Goal: Task Accomplishment & Management: Complete application form

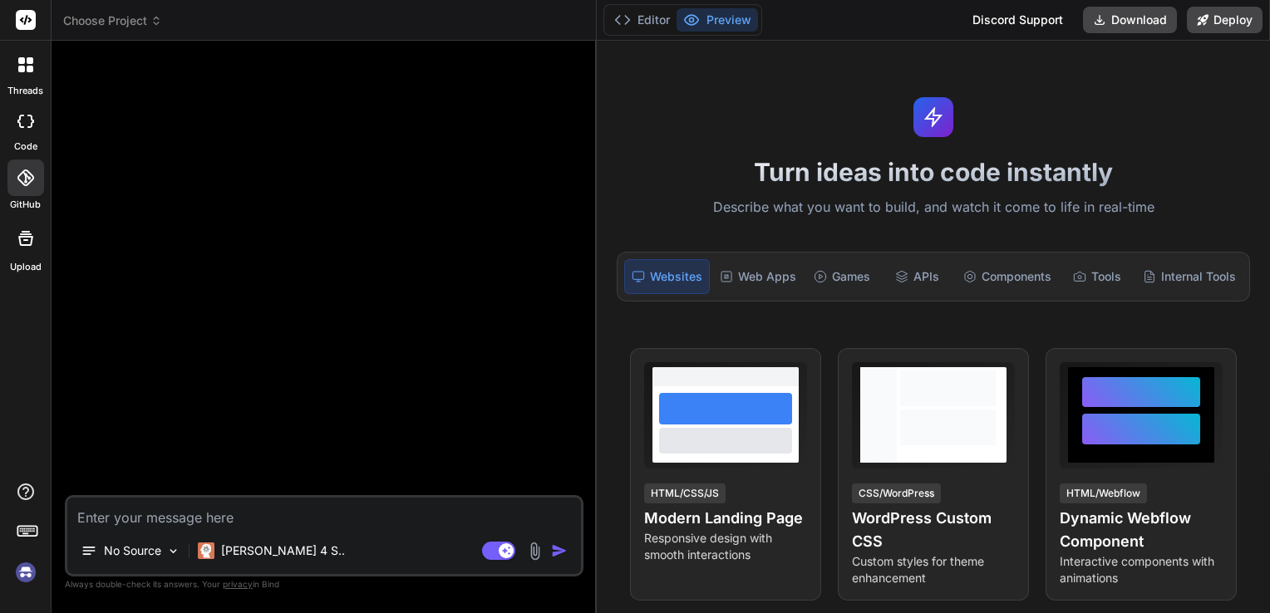
scroll to position [469, 0]
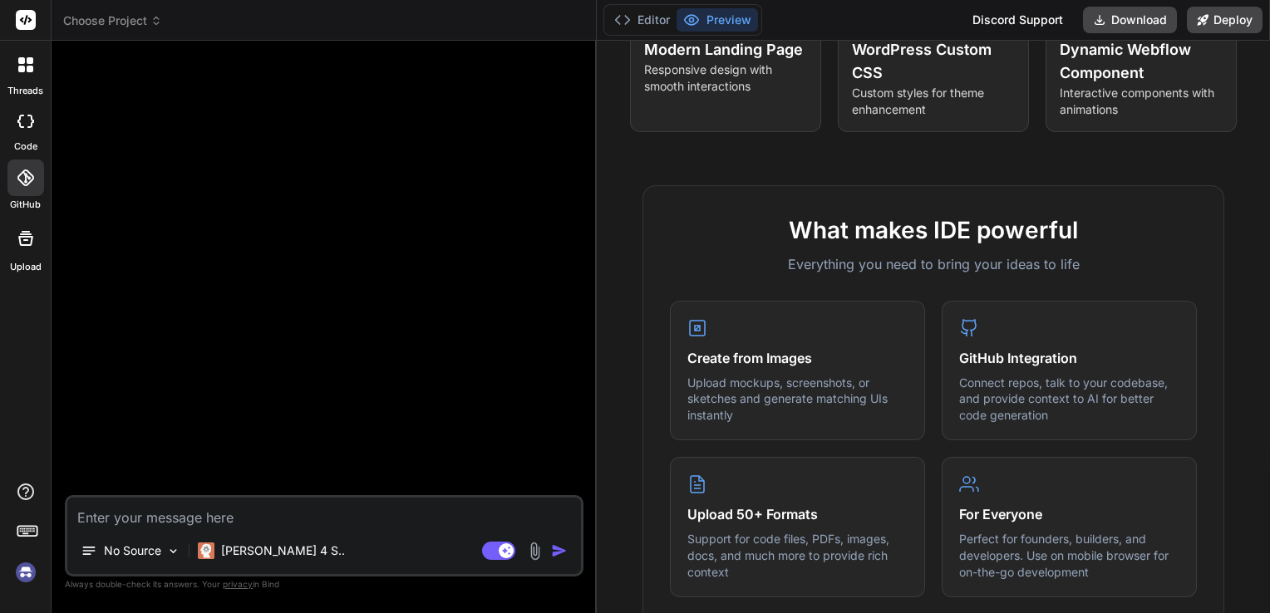
click at [27, 136] on div at bounding box center [25, 121] width 37 height 33
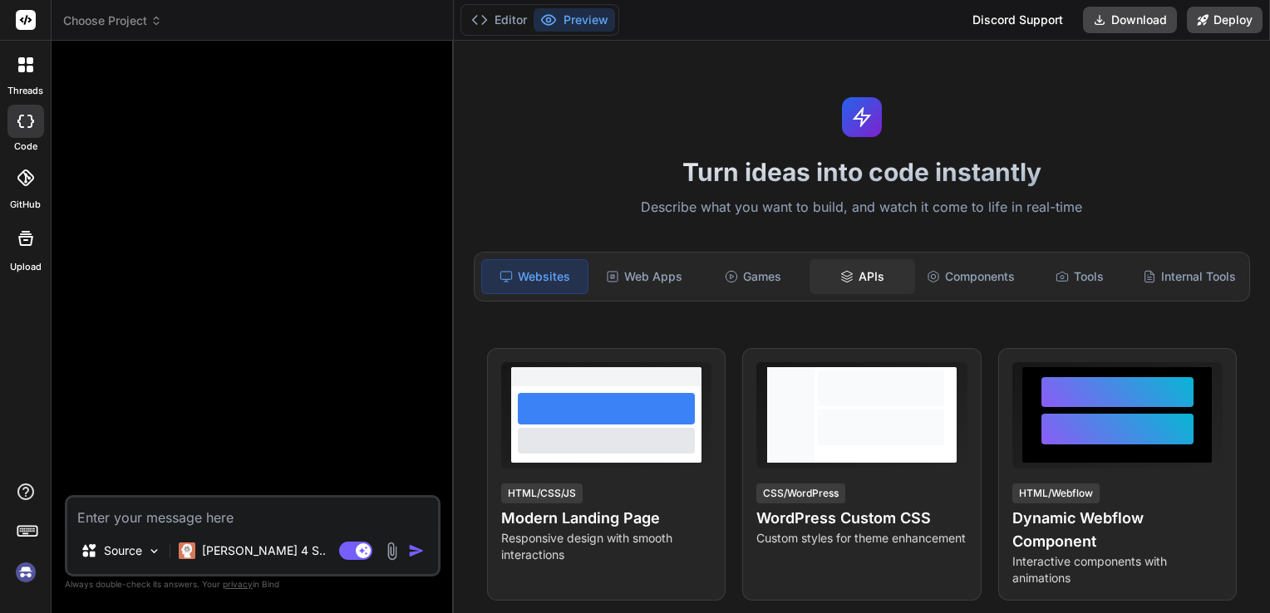
click at [858, 276] on div "APIs" at bounding box center [863, 276] width 106 height 35
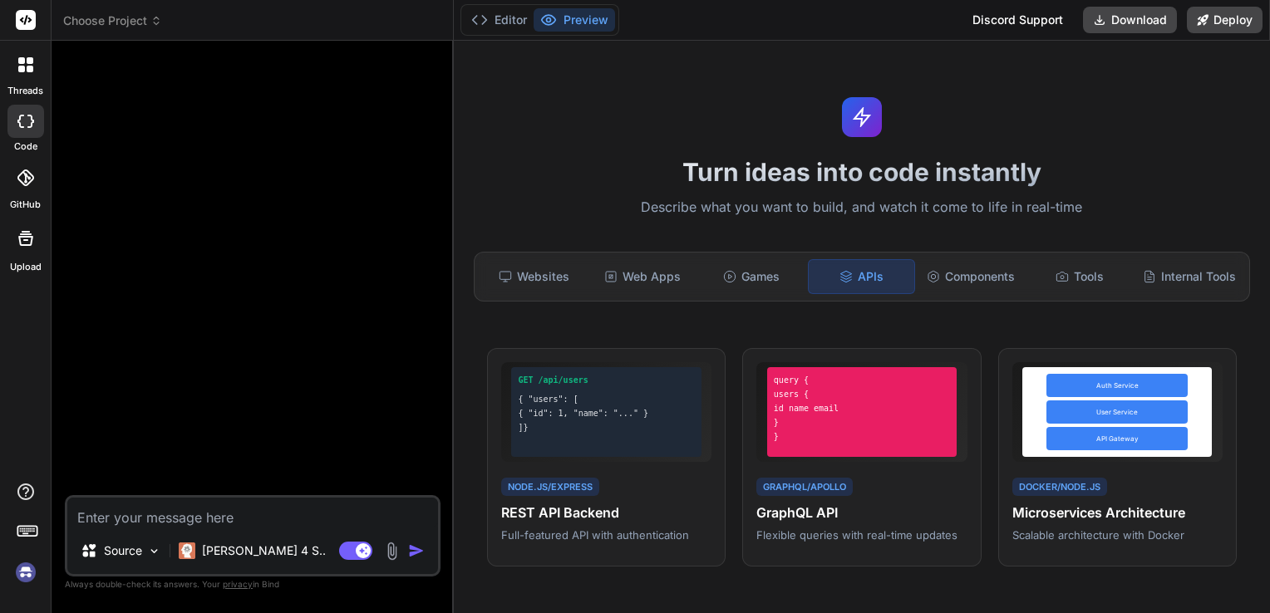
click at [233, 518] on textarea at bounding box center [252, 513] width 371 height 30
click at [139, 554] on p "Source" at bounding box center [123, 551] width 38 height 17
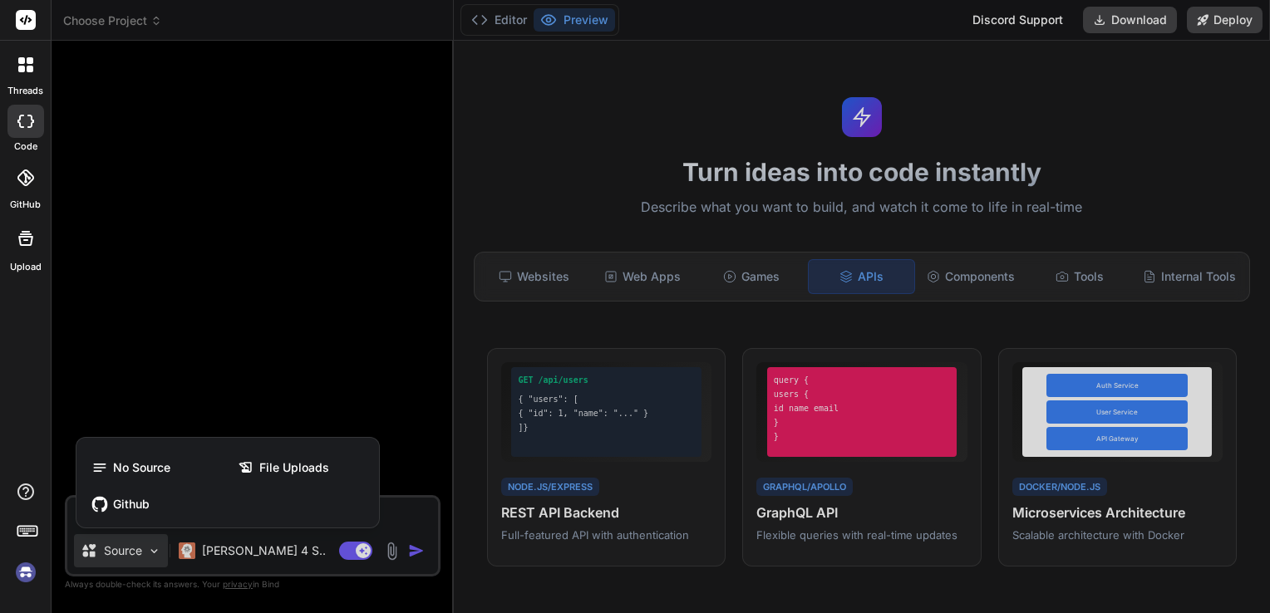
click at [139, 554] on div at bounding box center [635, 306] width 1270 height 613
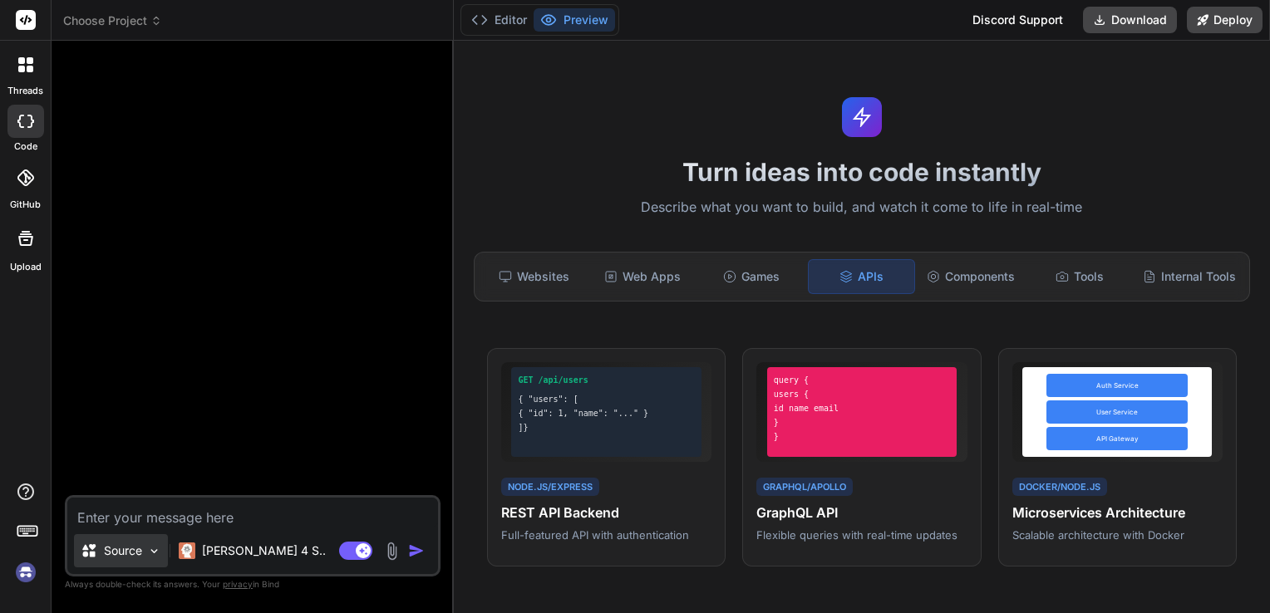
click at [152, 552] on img at bounding box center [154, 551] width 14 height 14
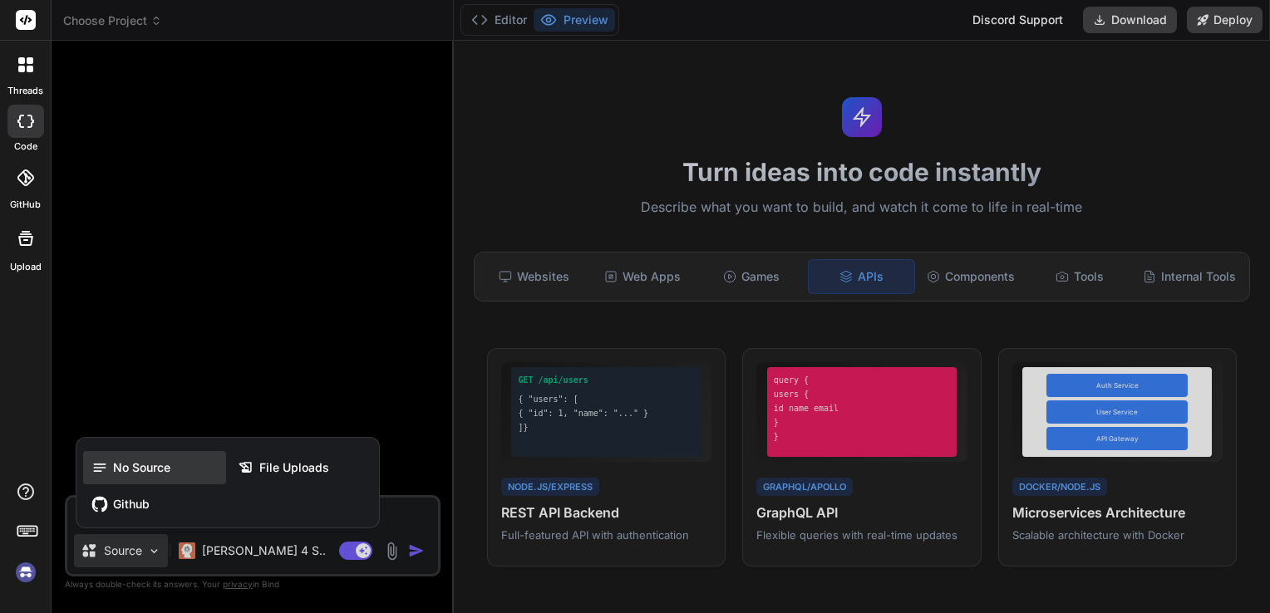
click at [156, 472] on span "No Source" at bounding box center [141, 468] width 57 height 17
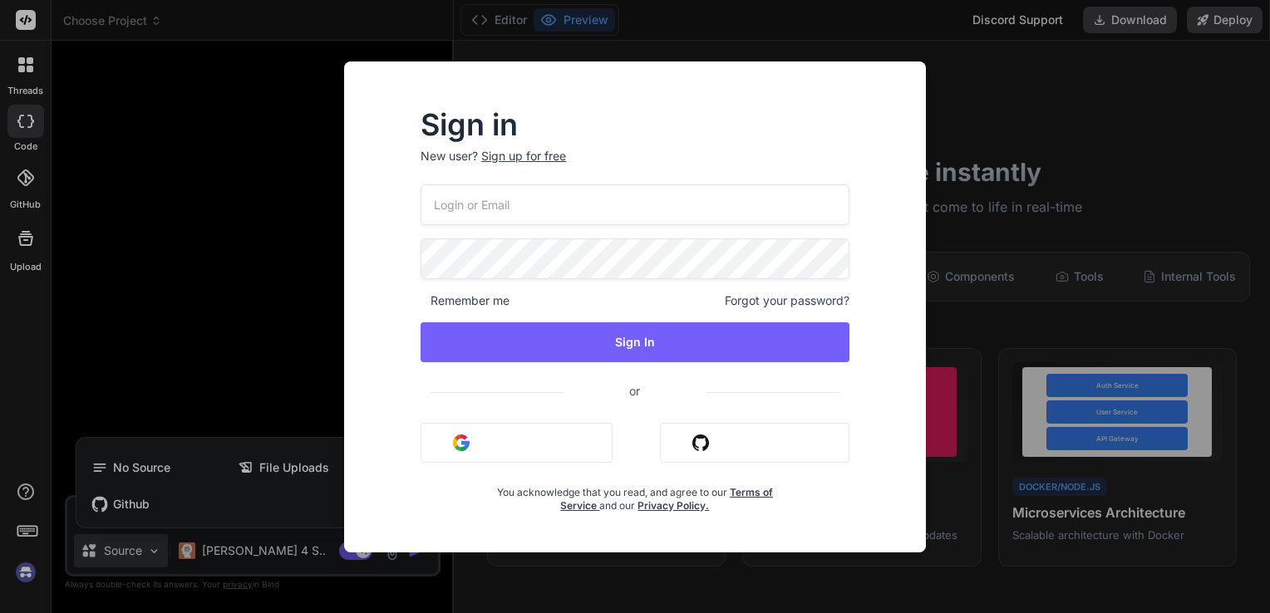
click at [209, 371] on div "Sign in New user? Sign up for free Remember me Forgot your password? Sign In or…" at bounding box center [635, 306] width 1270 height 613
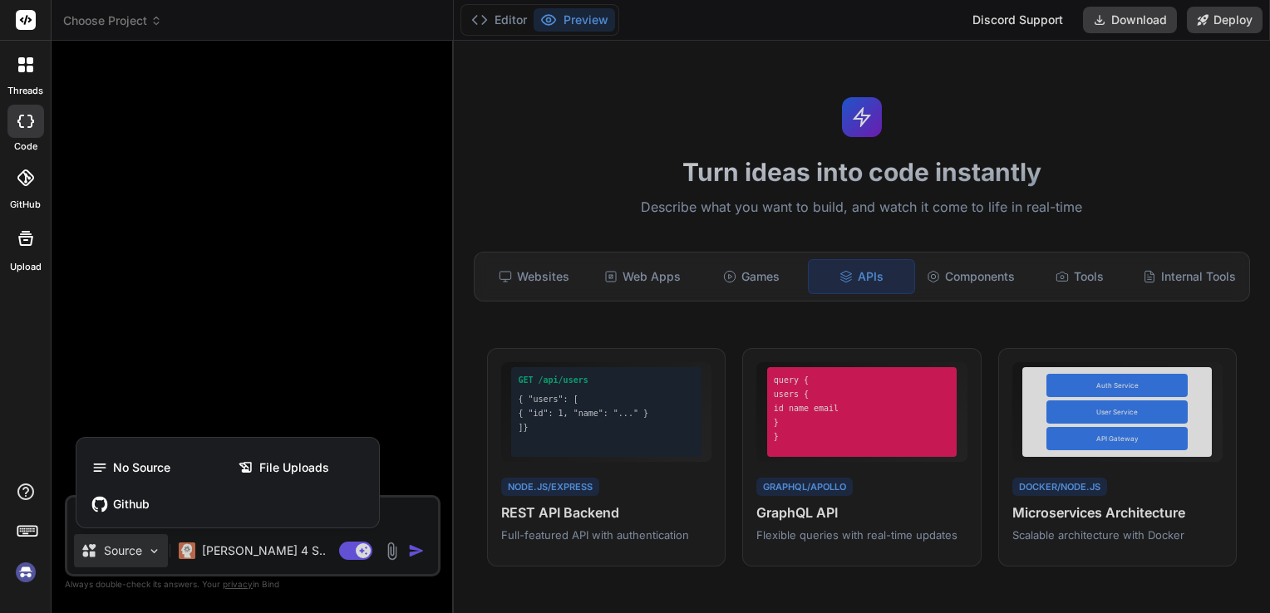
click at [392, 520] on div at bounding box center [635, 306] width 1270 height 613
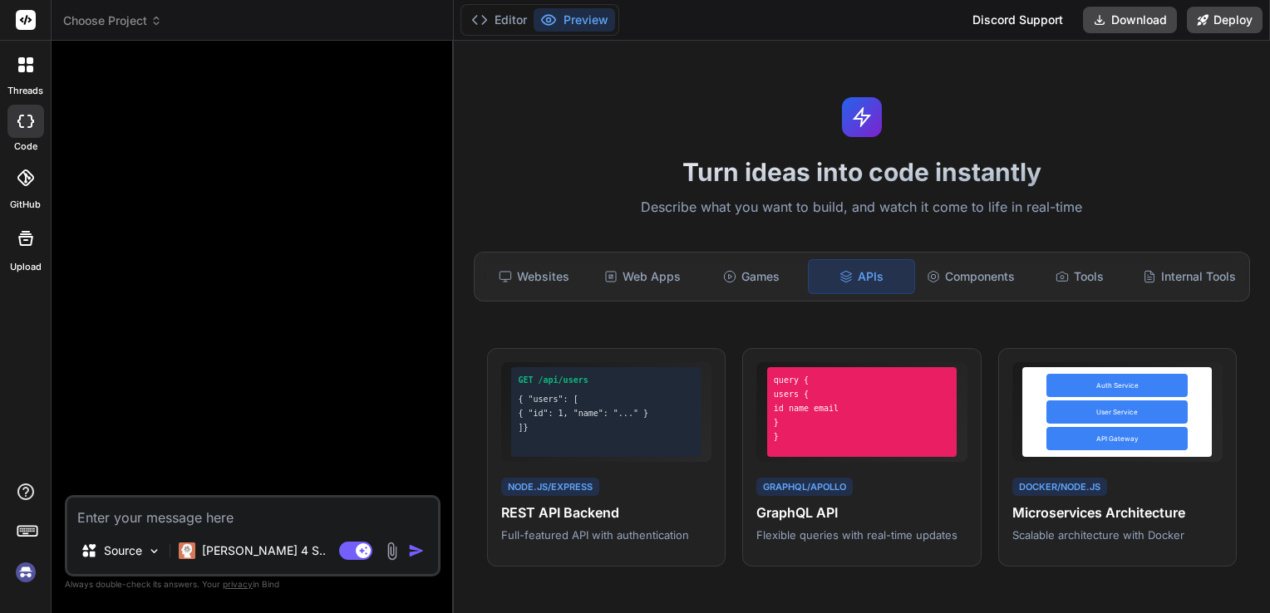
click at [231, 521] on textarea at bounding box center [252, 513] width 371 height 30
click at [142, 553] on p "Source" at bounding box center [123, 551] width 38 height 17
type textarea "x"
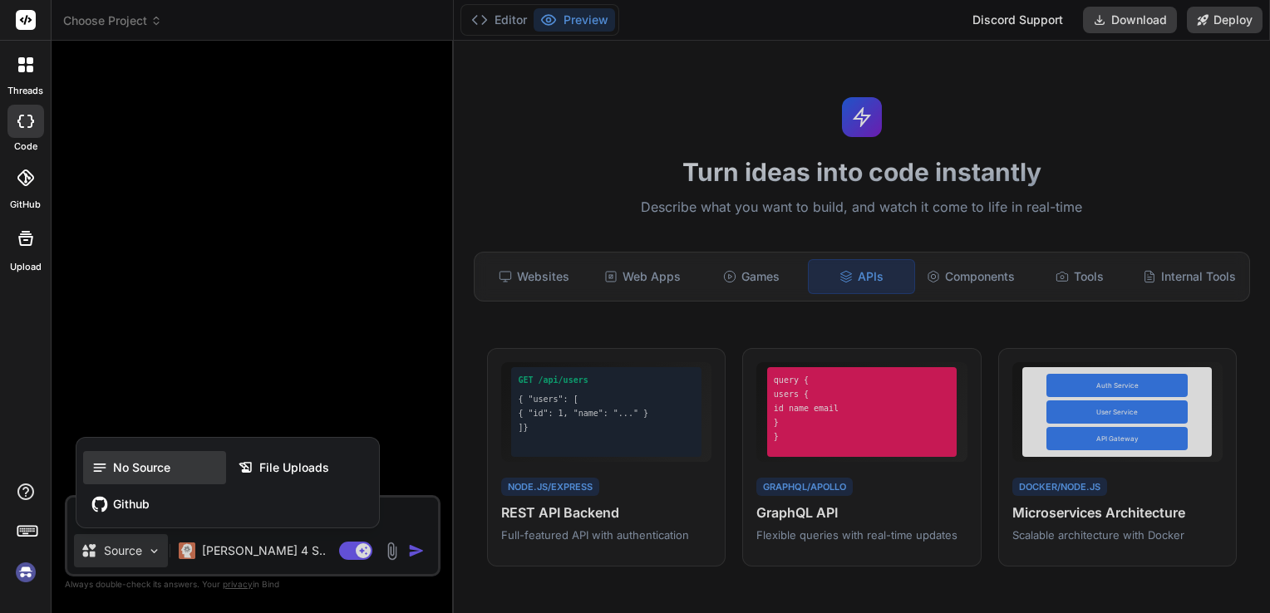
click at [138, 458] on div "No Source" at bounding box center [154, 467] width 143 height 33
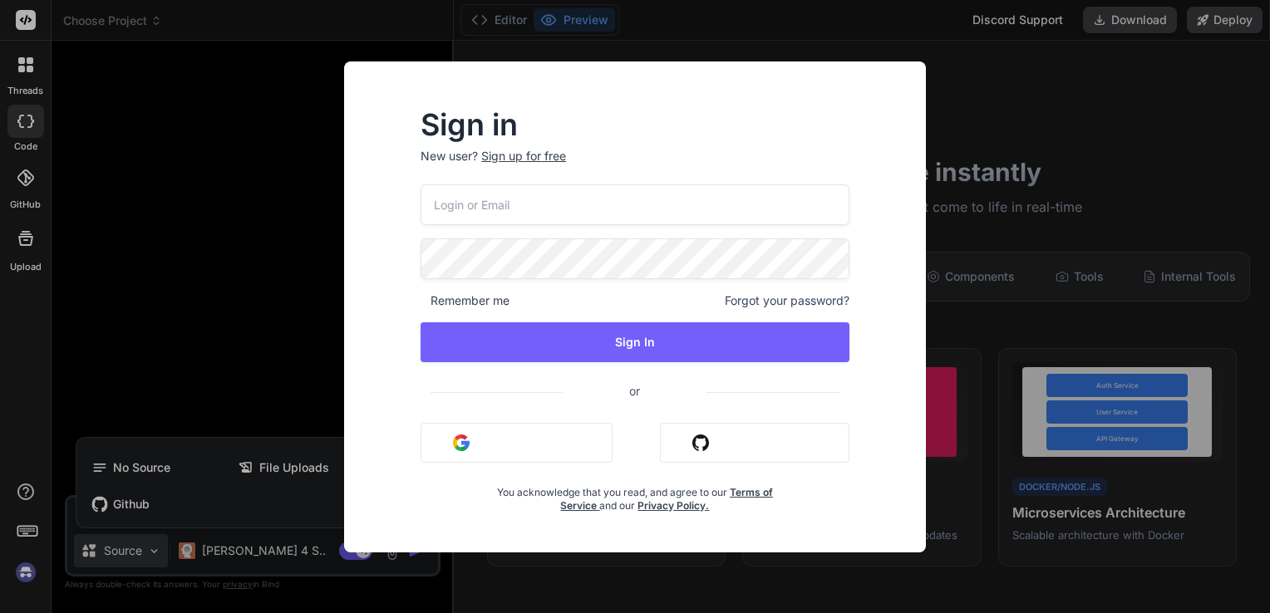
click at [281, 327] on div "Sign in New user? Sign up for free Remember me Forgot your password? Sign In or…" at bounding box center [635, 306] width 1270 height 613
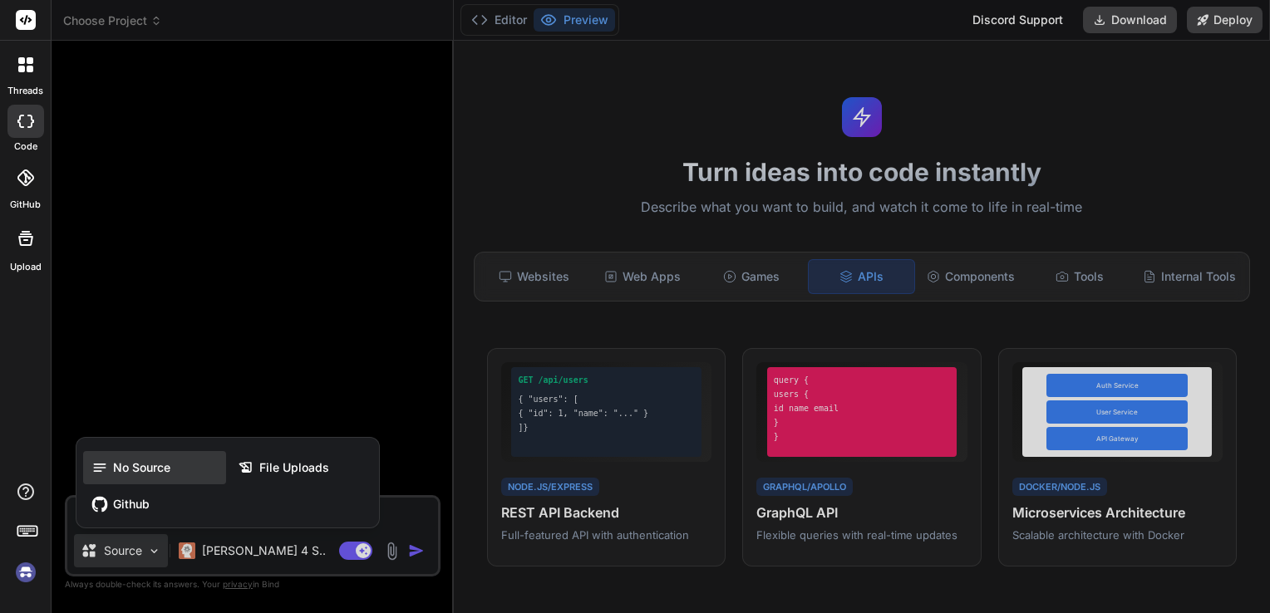
click at [171, 475] on div "No Source" at bounding box center [154, 467] width 143 height 33
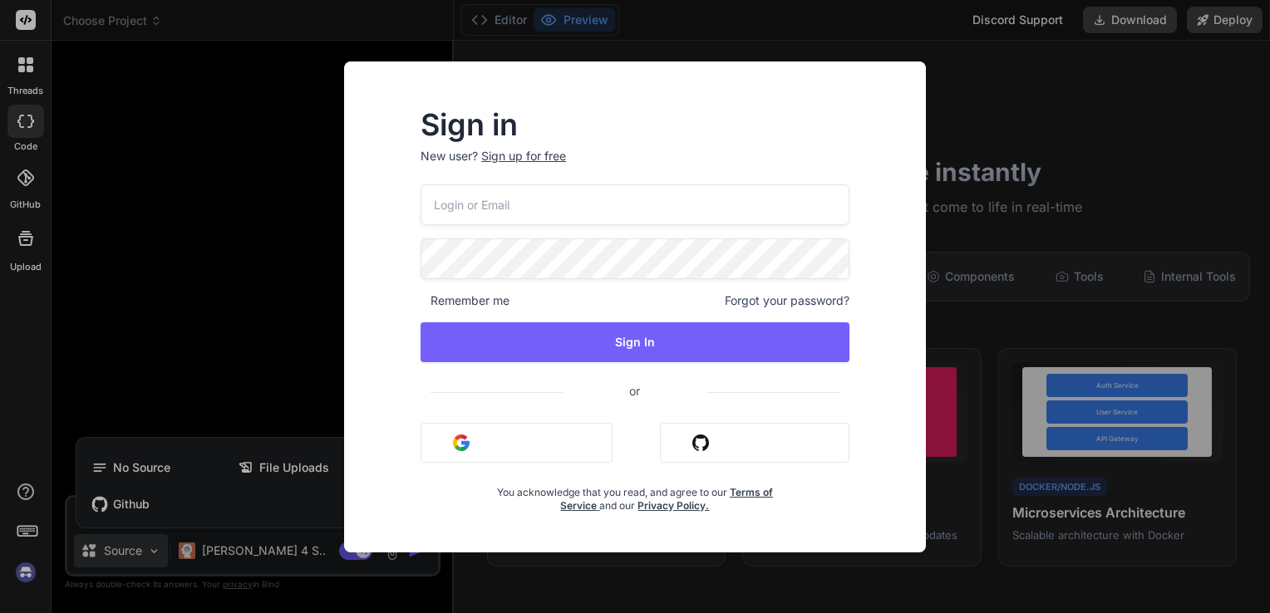
click at [476, 207] on input "email" at bounding box center [635, 205] width 429 height 41
type input "ome20210927@std.psut.edu.jo"
click at [613, 396] on span "or" at bounding box center [635, 391] width 144 height 41
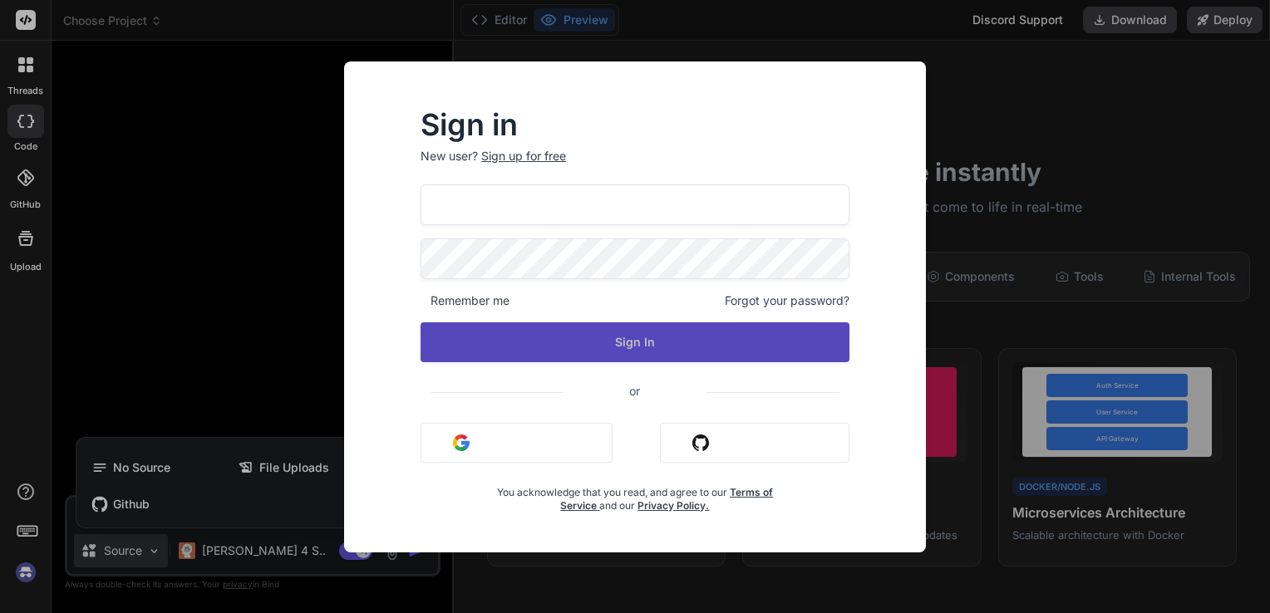
click at [633, 337] on button "Sign In" at bounding box center [635, 342] width 429 height 40
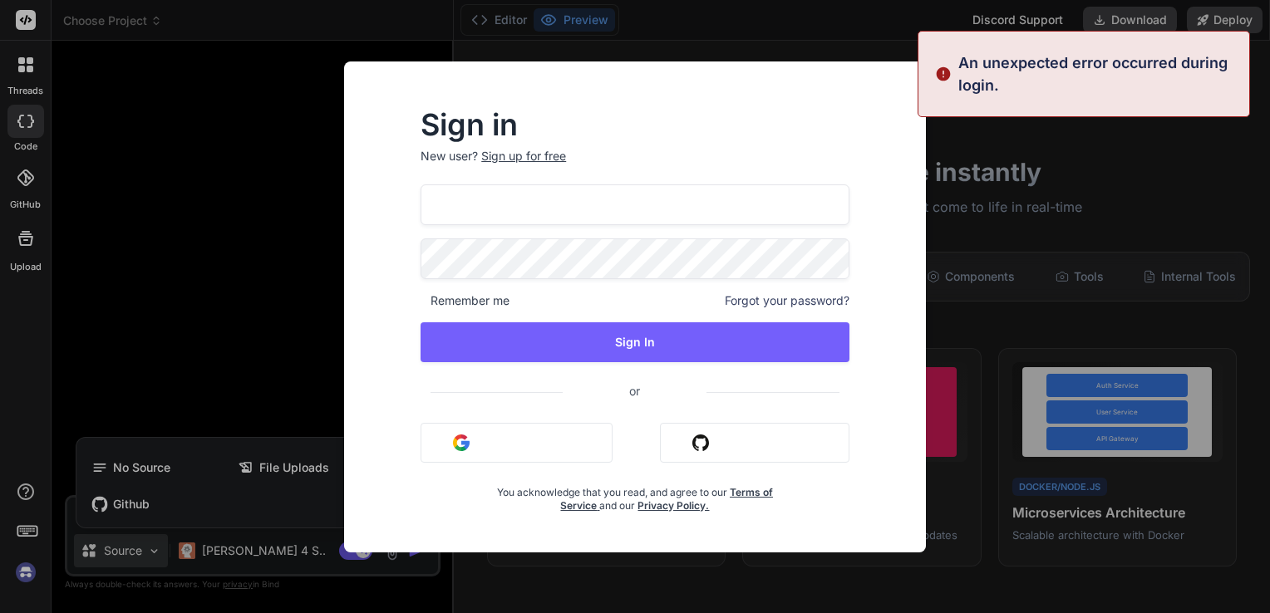
click at [668, 286] on div "ome20210927@std.psut.edu.jo Remember me Forgot your password? Sign In or Sign i…" at bounding box center [635, 349] width 429 height 328
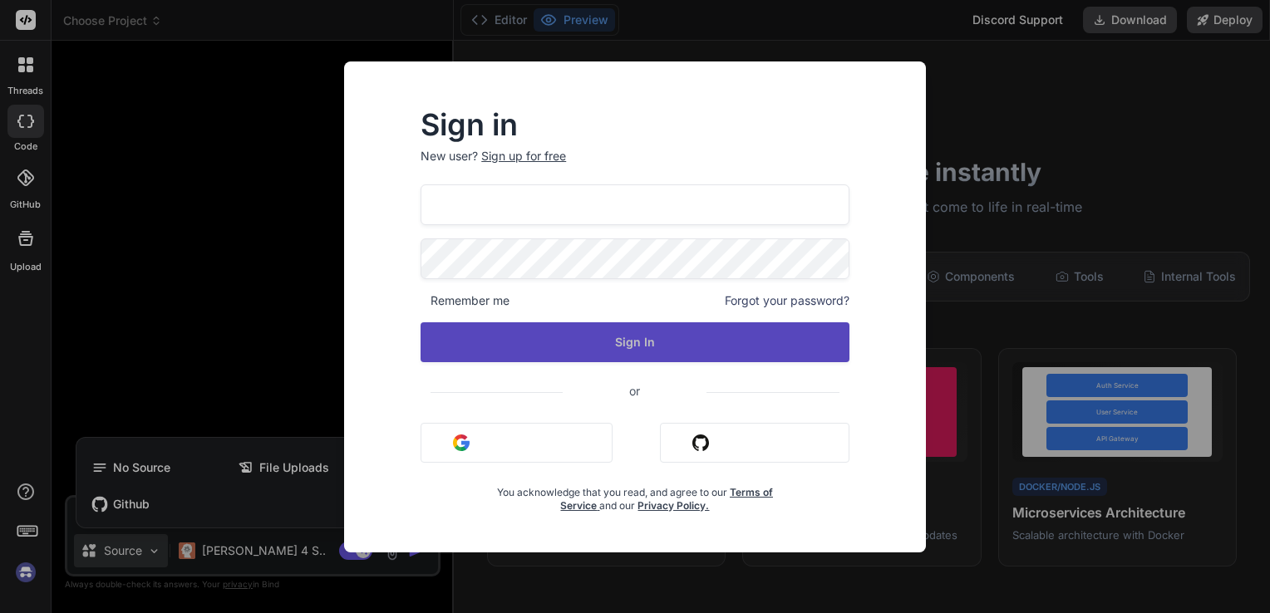
click at [628, 335] on button "Sign In" at bounding box center [635, 342] width 429 height 40
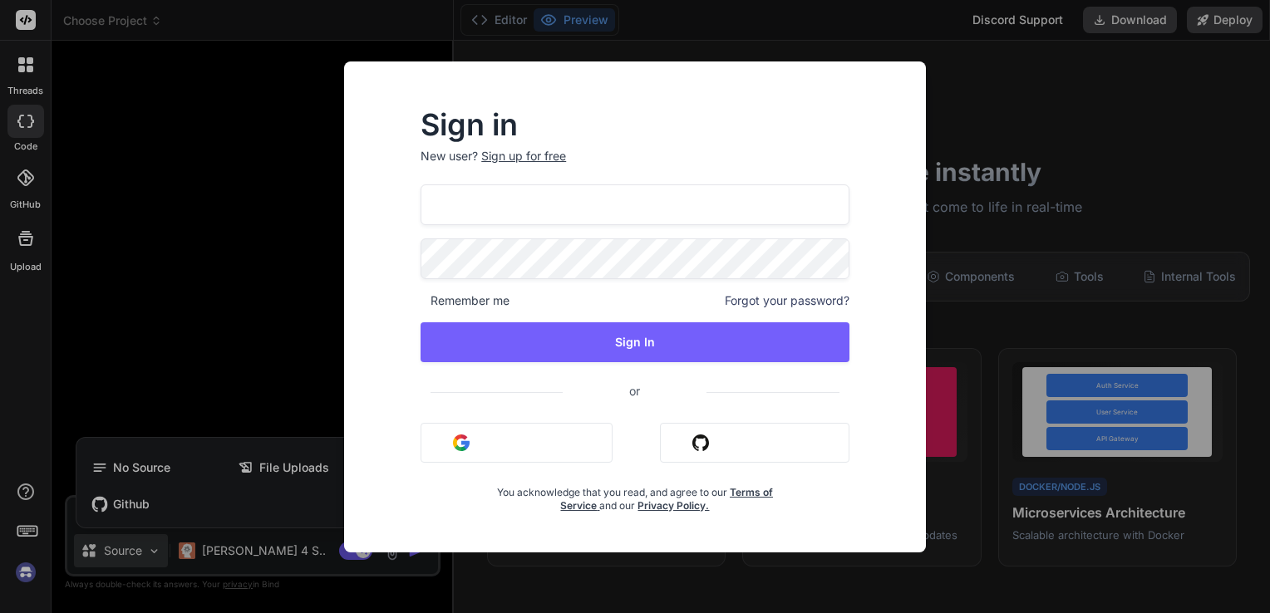
click at [530, 149] on div "Sign up for free" at bounding box center [523, 156] width 85 height 17
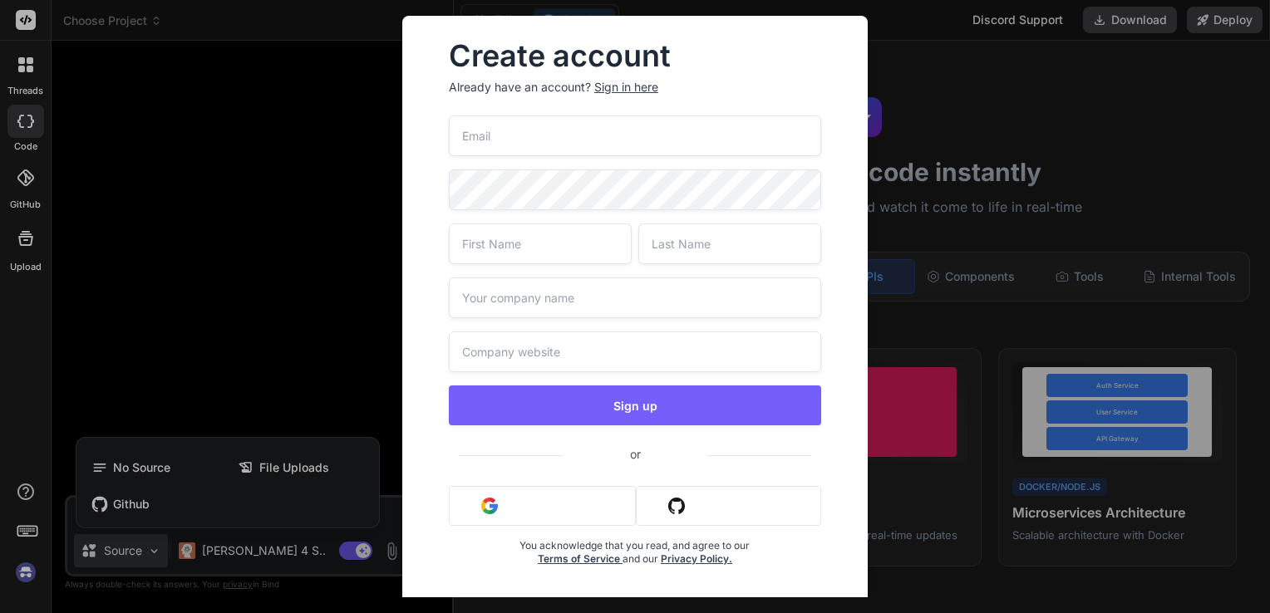
click at [721, 131] on input "email" at bounding box center [635, 136] width 372 height 41
type input "ome20210927@std.psut.edu.jo"
type input "Omer"
type input "Yousef"
click at [851, 36] on div "Create account Already have an account? Sign in here ome20210927@std.psut.edu.j…" at bounding box center [634, 317] width 465 height 603
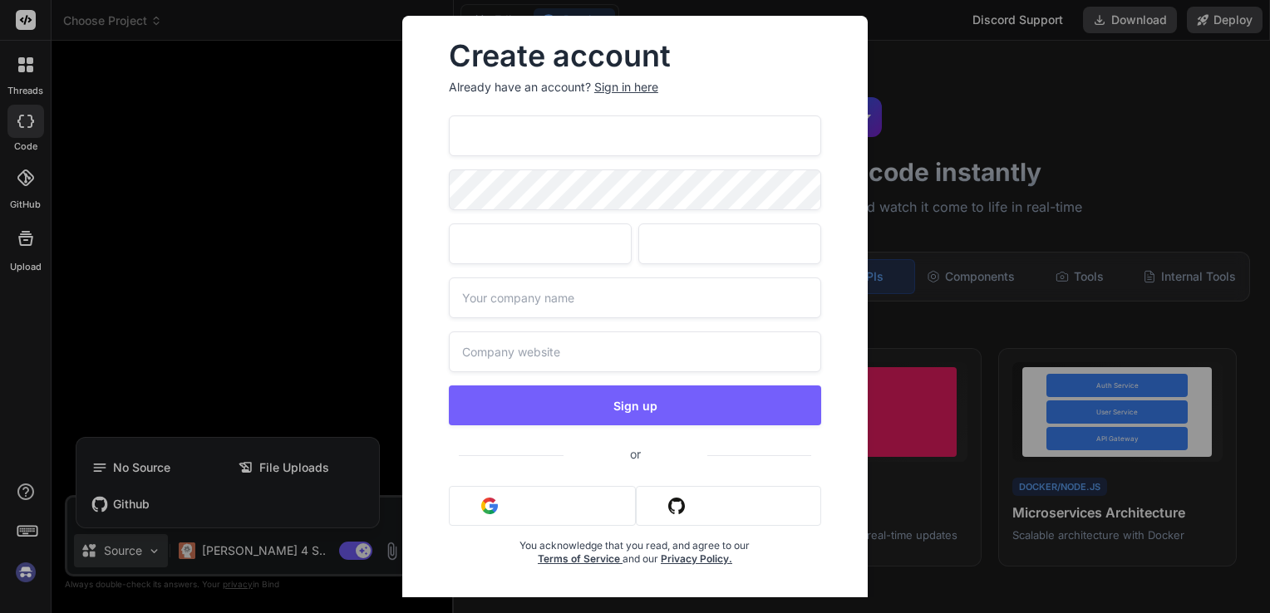
click at [268, 387] on div "Create account Already have an account? Sign in here ome20210927@std.psut.edu.j…" at bounding box center [635, 306] width 1270 height 613
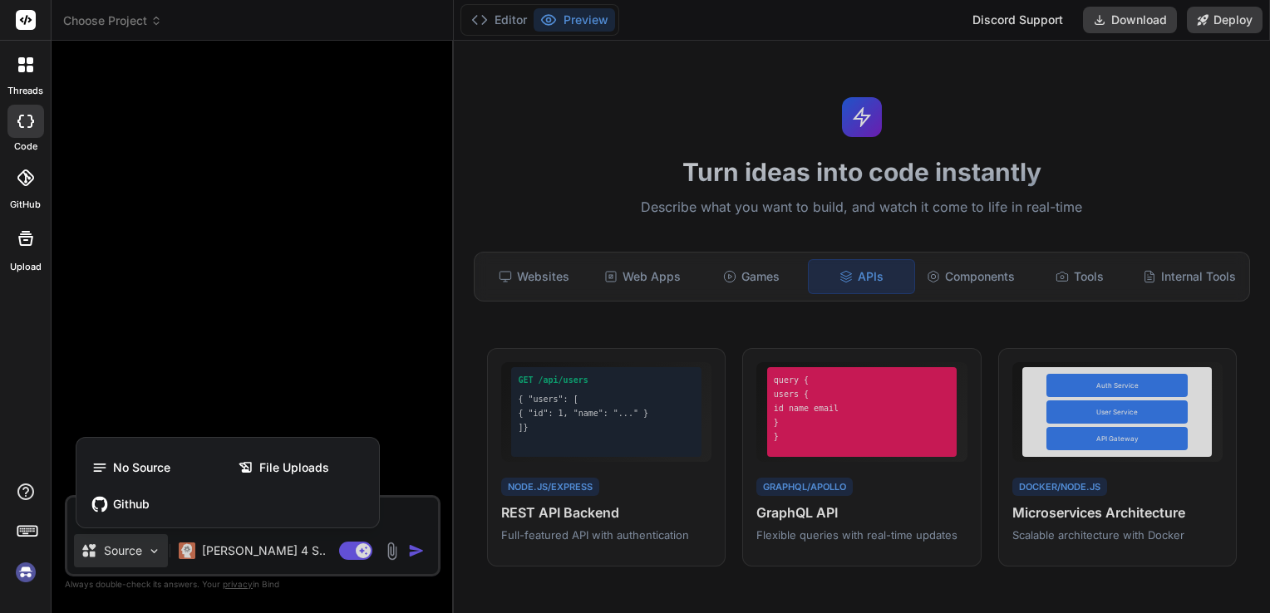
click at [348, 395] on div at bounding box center [635, 306] width 1270 height 613
type textarea "x"
